Goal: Navigation & Orientation: Find specific page/section

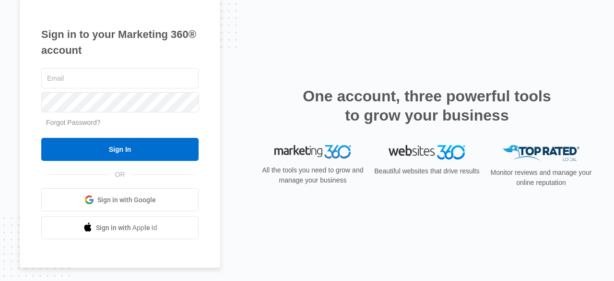
click at [146, 195] on span "Sign in with Google" at bounding box center [126, 200] width 59 height 10
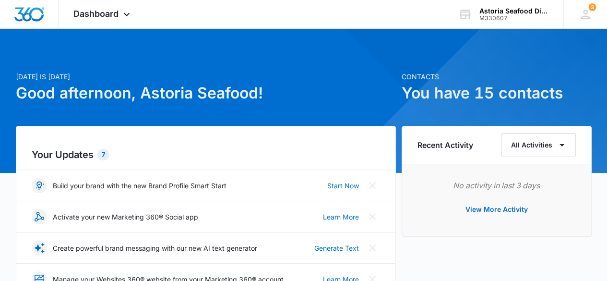
click at [294, 79] on p "[DATE] is [DATE]" at bounding box center [206, 76] width 380 height 10
click at [131, 12] on icon at bounding box center [127, 17] width 12 height 12
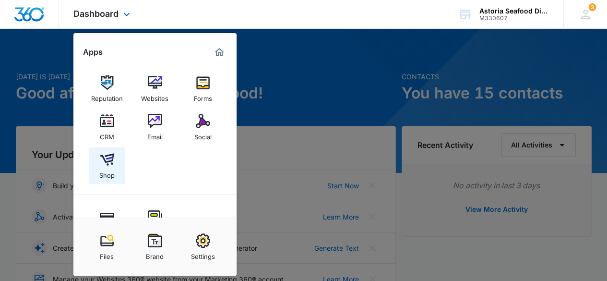
click at [111, 155] on img at bounding box center [107, 159] width 14 height 14
